Goal: Task Accomplishment & Management: Complete application form

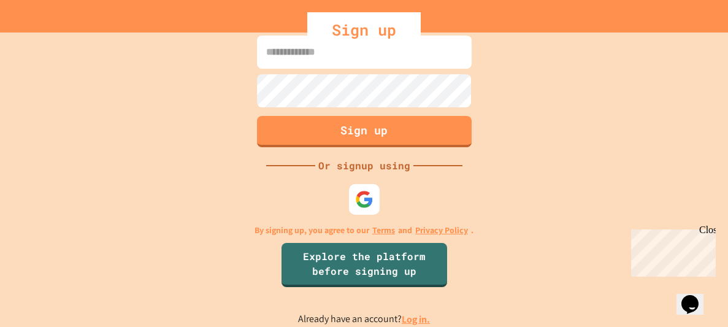
click at [413, 318] on link "Log in." at bounding box center [416, 319] width 28 height 13
click at [389, 68] on input at bounding box center [364, 52] width 215 height 33
type input "**********"
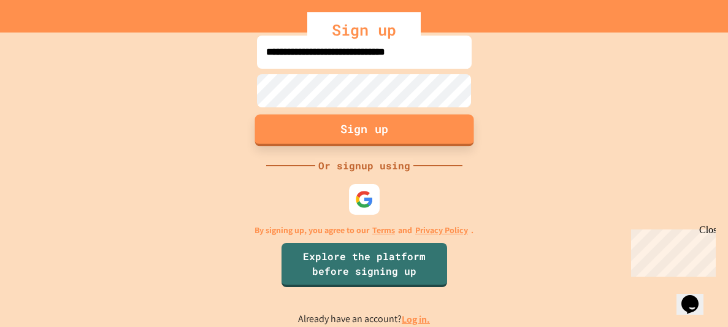
click at [427, 131] on button "Sign up" at bounding box center [363, 130] width 219 height 32
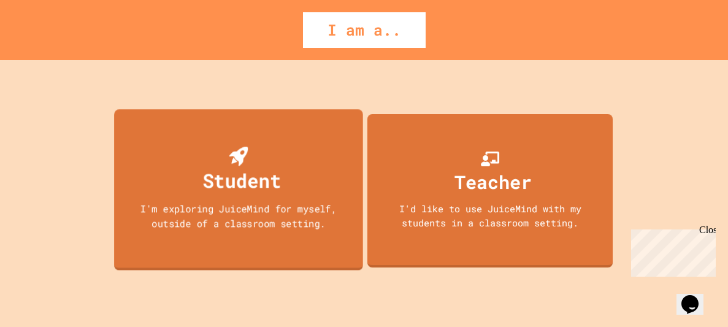
click at [245, 202] on div "I'm exploring JuiceMind for myself, outside of a classroom setting." at bounding box center [238, 215] width 224 height 29
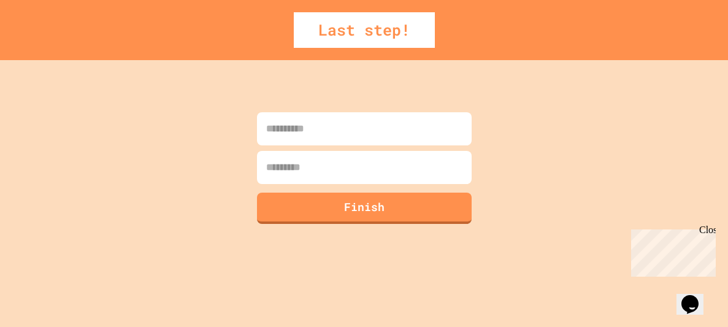
click at [392, 135] on input at bounding box center [364, 128] width 215 height 33
type input "*****"
click at [354, 178] on input at bounding box center [364, 167] width 215 height 33
type input "***"
click at [338, 218] on button "Finish" at bounding box center [363, 207] width 219 height 32
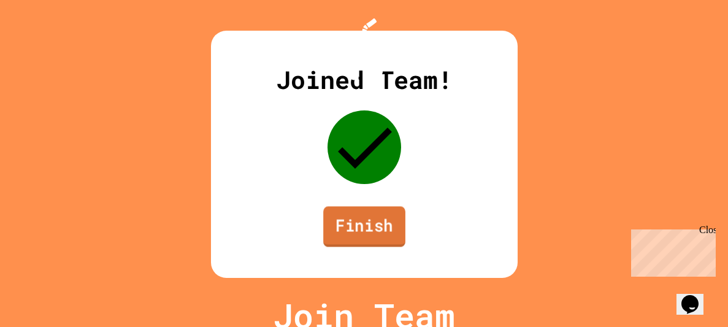
click at [353, 227] on link "Finish" at bounding box center [364, 226] width 82 height 40
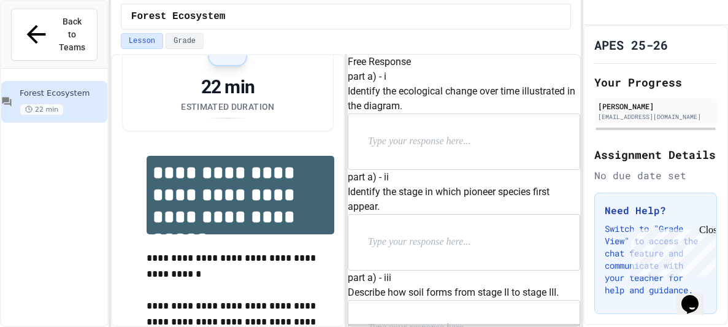
scroll to position [53, 0]
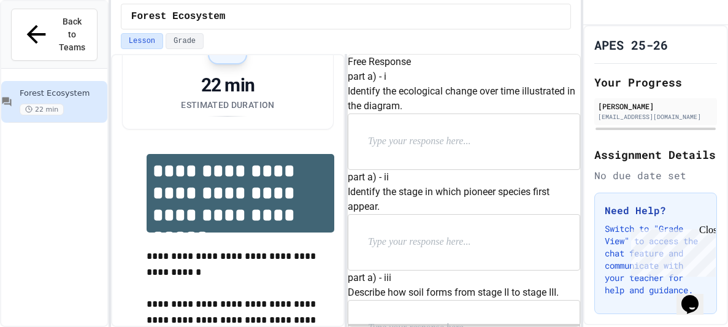
click at [251, 112] on div "22 min Estimated Duration" at bounding box center [227, 95] width 93 height 42
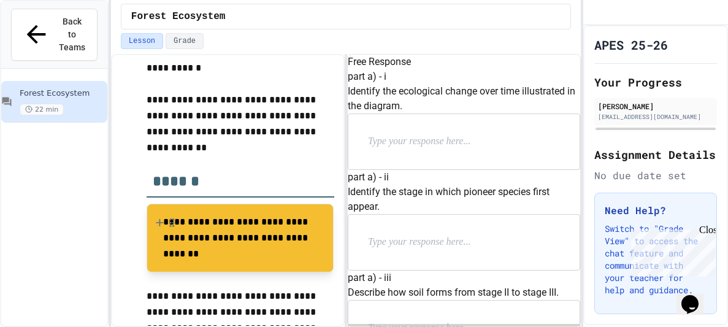
scroll to position [0, 0]
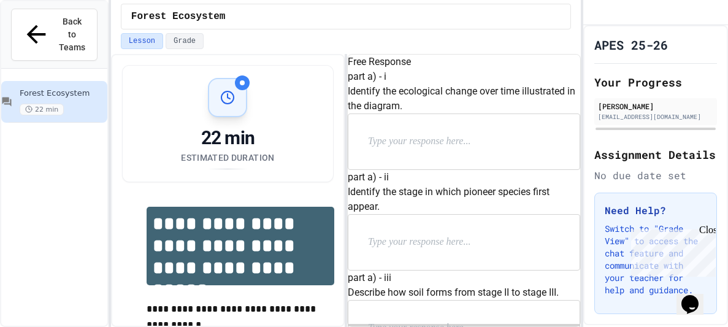
click at [235, 95] on div at bounding box center [227, 97] width 39 height 39
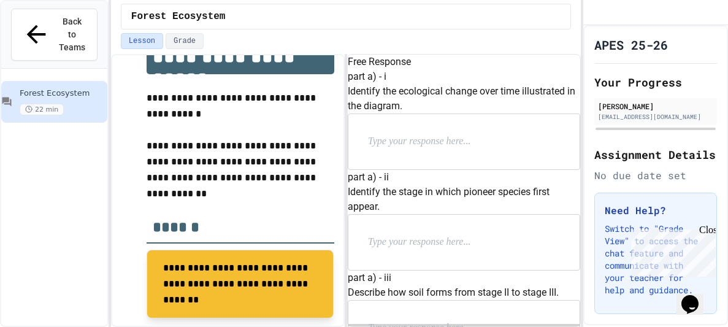
scroll to position [223, 0]
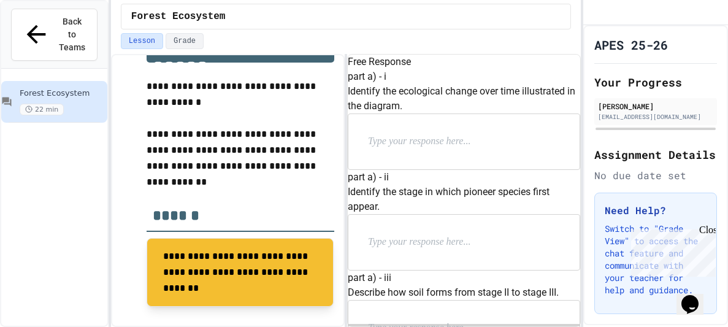
click at [381, 215] on div at bounding box center [463, 242] width 231 height 55
click at [400, 234] on p at bounding box center [447, 242] width 159 height 16
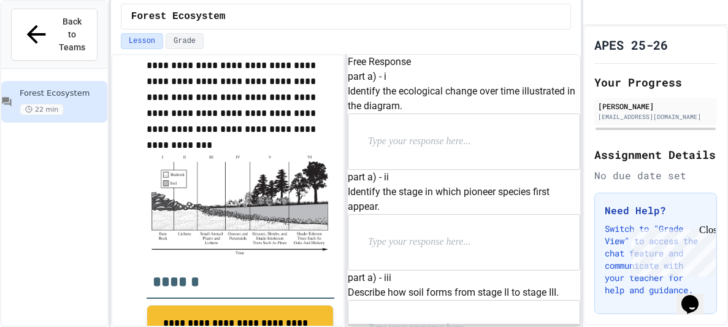
scroll to position [489, 0]
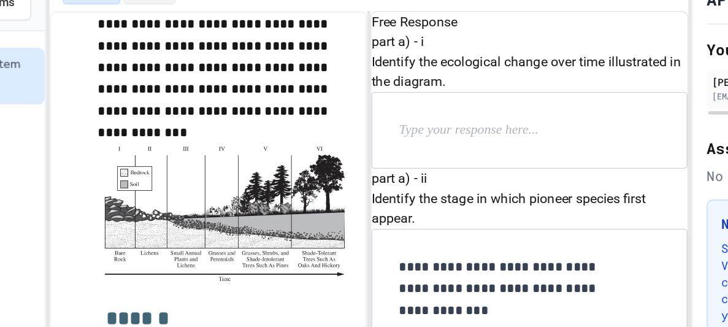
click at [419, 234] on p "**********" at bounding box center [447, 258] width 159 height 48
click at [415, 234] on p "**********" at bounding box center [447, 258] width 159 height 48
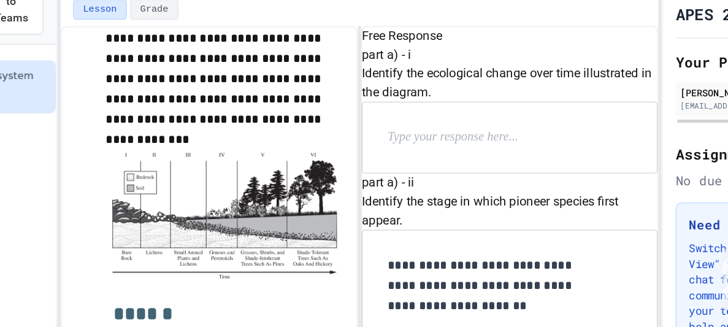
scroll to position [286, 0]
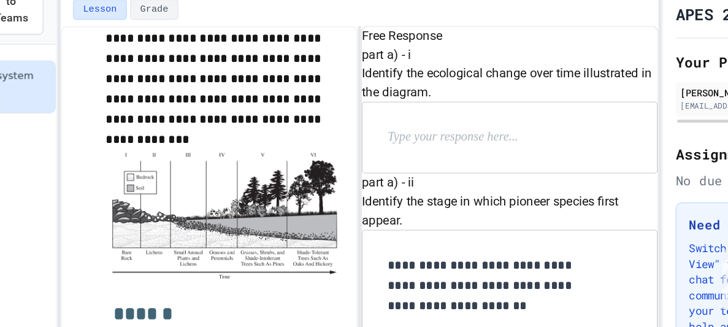
click at [486, 150] on p at bounding box center [447, 142] width 159 height 16
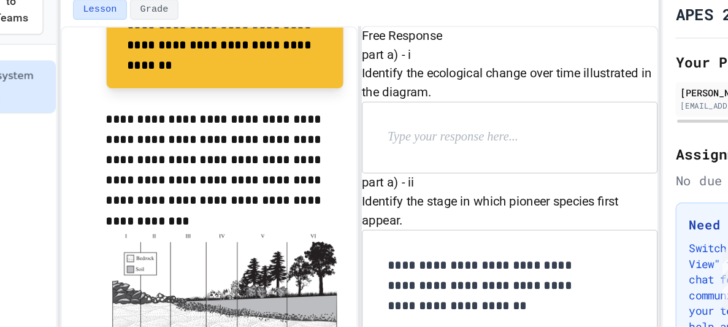
scroll to position [427, 0]
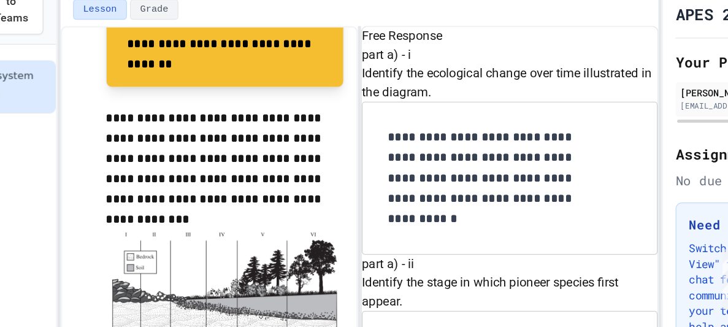
click at [449, 213] on p "**********" at bounding box center [447, 174] width 159 height 80
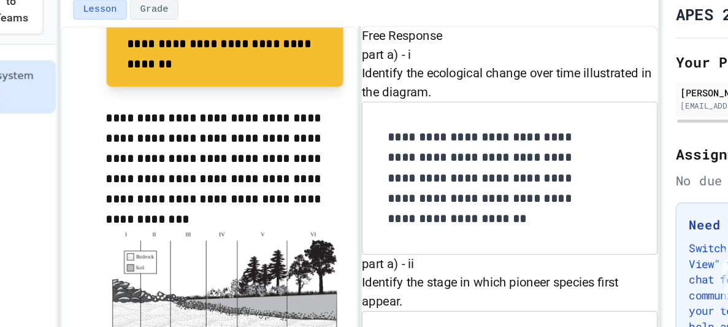
click at [470, 196] on p "**********" at bounding box center [447, 174] width 159 height 80
click at [506, 207] on p "**********" at bounding box center [447, 174] width 159 height 80
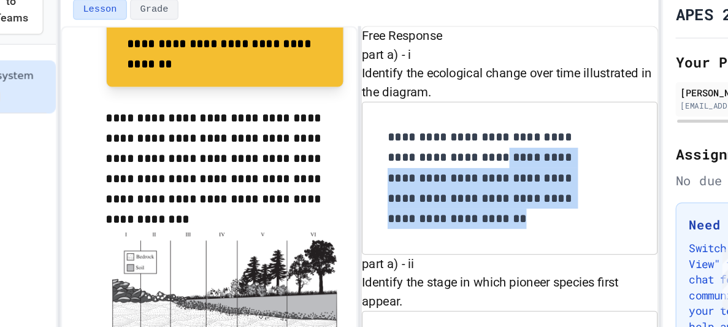
drag, startPoint x: 460, startPoint y: 194, endPoint x: 533, endPoint y: 278, distance: 111.7
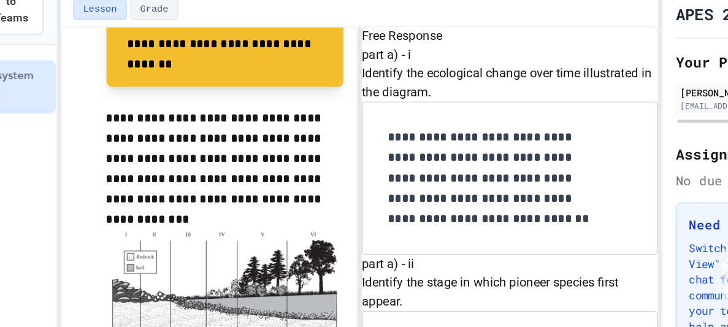
scroll to position [501, 0]
drag, startPoint x: 387, startPoint y: 189, endPoint x: 456, endPoint y: 188, distance: 68.7
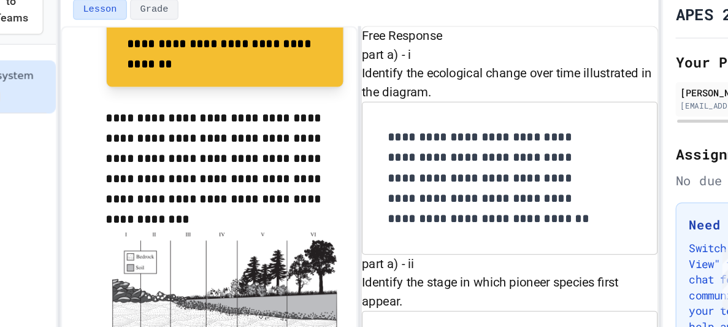
drag, startPoint x: 471, startPoint y: 193, endPoint x: 386, endPoint y: 195, distance: 84.6
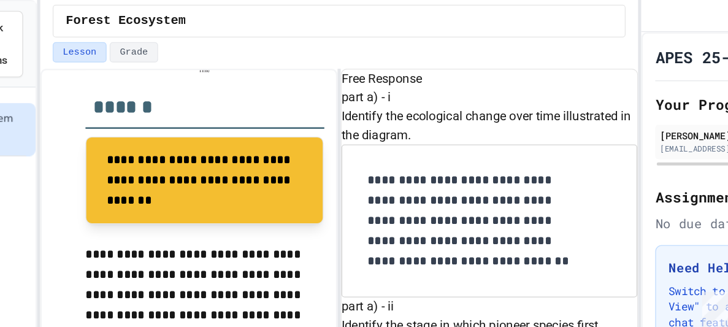
scroll to position [687, 0]
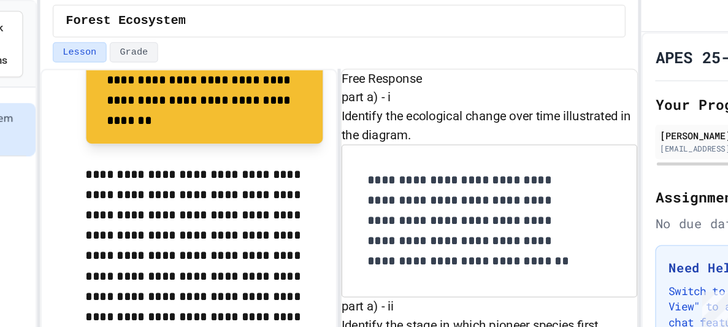
scroll to position [1089, 0]
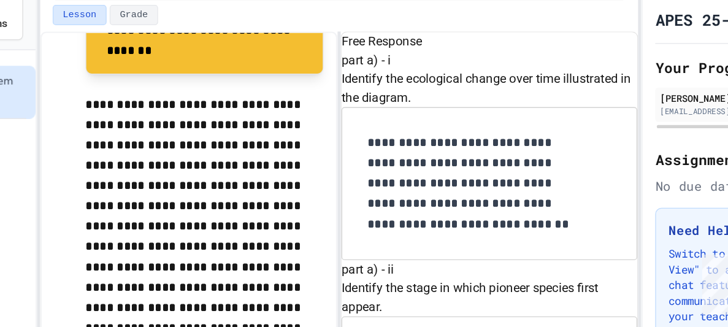
scroll to position [1161, 0]
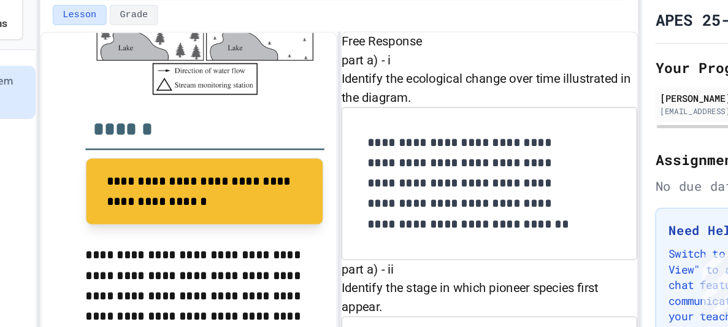
scroll to position [1382, 0]
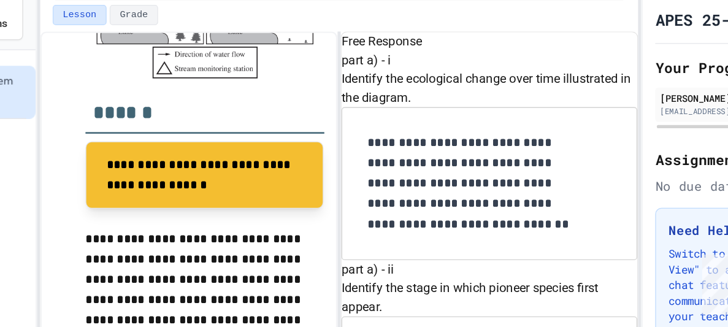
scroll to position [1662, 0]
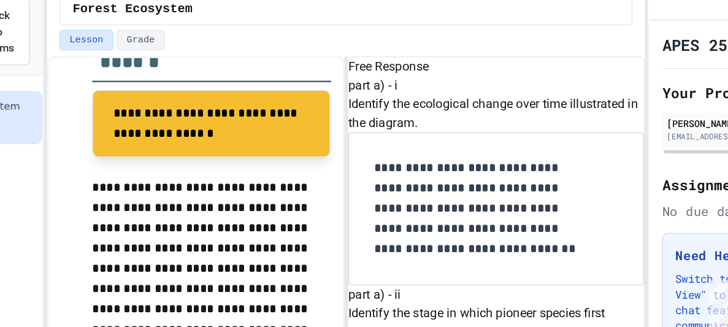
scroll to position [1311, 0]
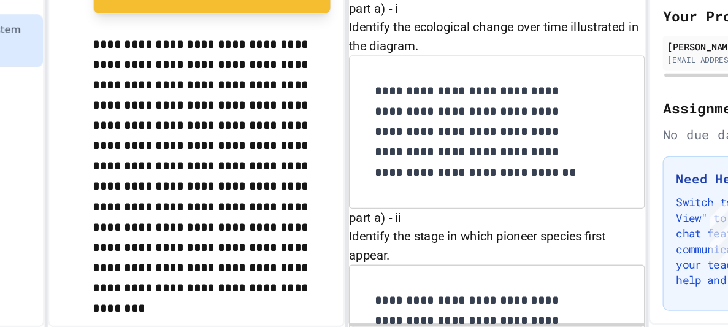
scroll to position [1581, 0]
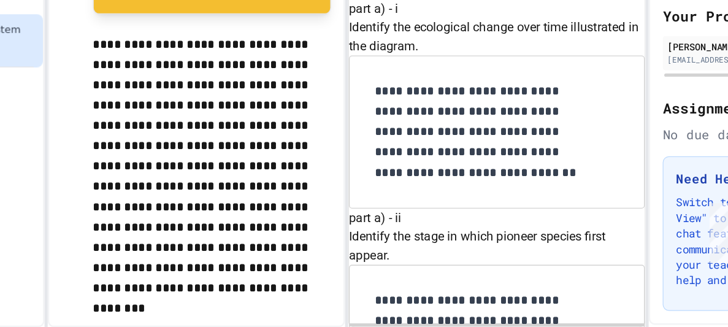
scroll to position [589, 0]
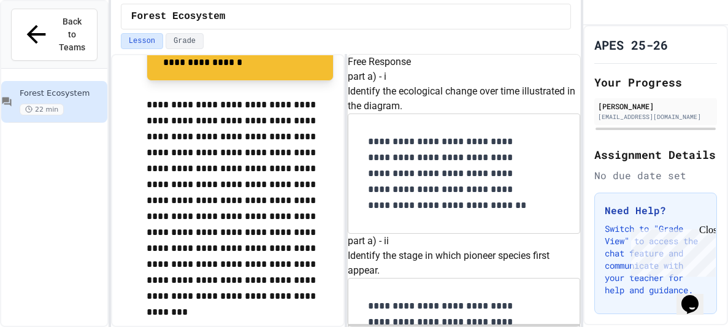
scroll to position [2047, 0]
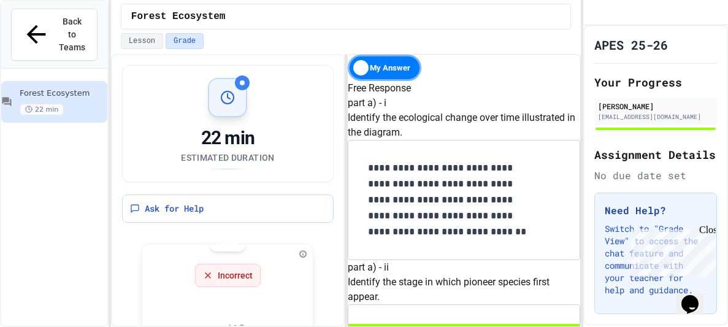
scroll to position [61, 0]
